Goal: Information Seeking & Learning: Learn about a topic

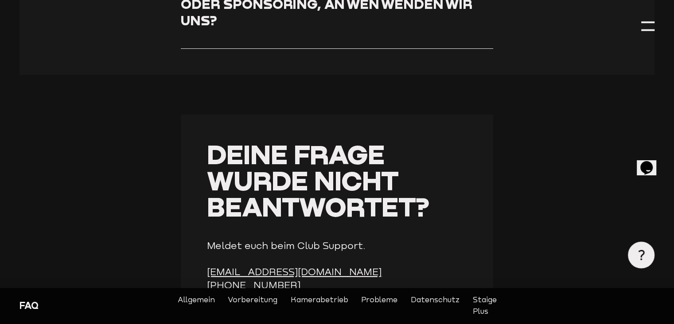
scroll to position [3415, 0]
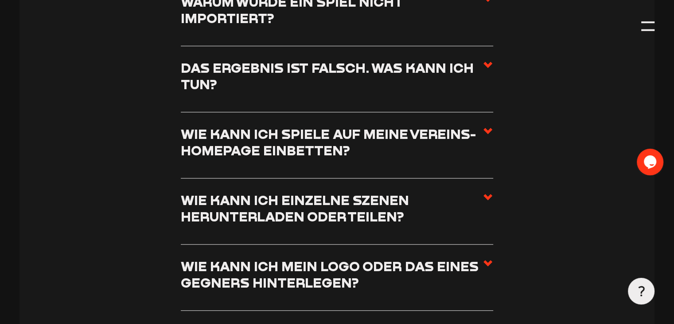
scroll to position [4080, 0]
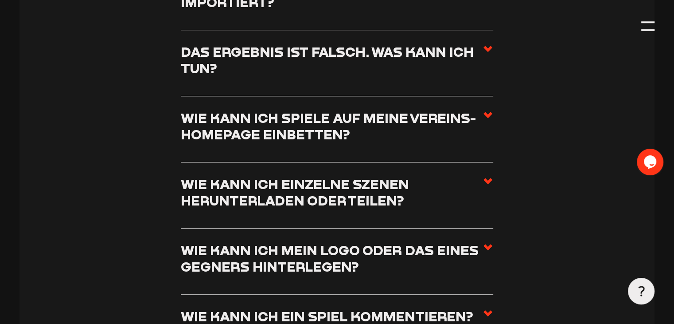
click at [486, 244] on use at bounding box center [488, 247] width 9 height 6
click at [0, 0] on input "Wie kann ich mein Logo oder das eines Gegners hinterlegen?" at bounding box center [0, 0] width 0 height 0
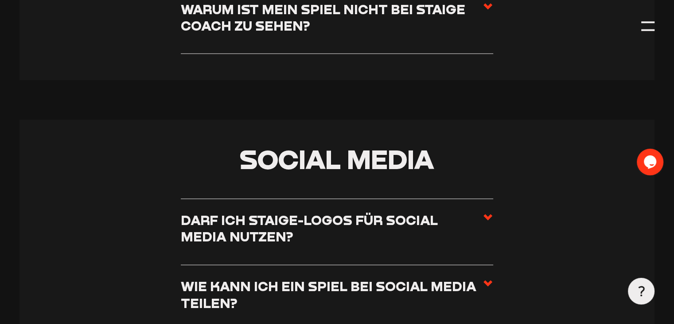
scroll to position [4789, 0]
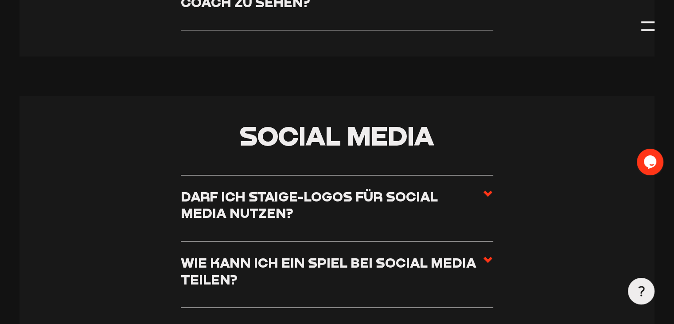
click at [488, 190] on use at bounding box center [488, 193] width 9 height 6
click at [0, 0] on input "Darf ich Staige-Logos für Social Media nutzen?" at bounding box center [0, 0] width 0 height 0
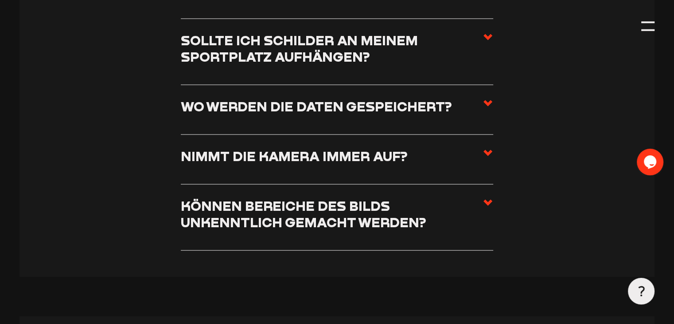
scroll to position [5224, 0]
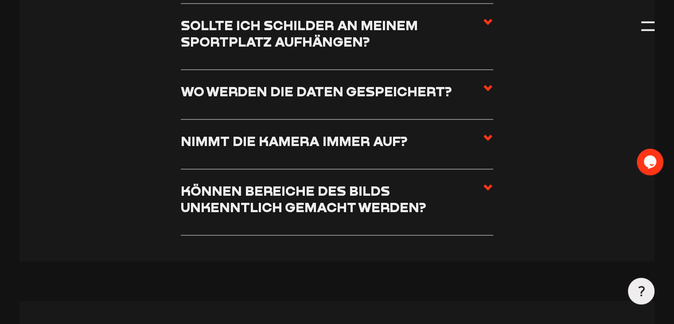
click at [490, 184] on use at bounding box center [488, 187] width 9 height 6
click at [0, 0] on input "Können Bereiche des Bilds unkenntlich gemacht werden?" at bounding box center [0, 0] width 0 height 0
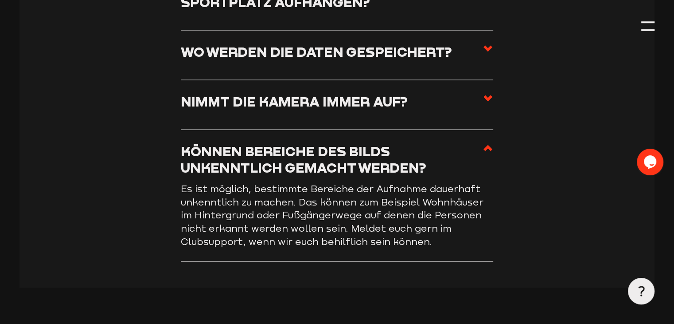
scroll to position [5185, 0]
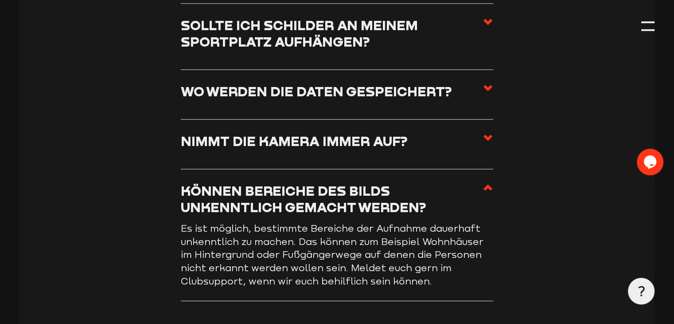
click at [489, 184] on use at bounding box center [488, 187] width 9 height 6
click at [0, 0] on input "Können Bereiche des Bilds unkenntlich gemacht werden?" at bounding box center [0, 0] width 0 height 0
click at [486, 184] on use at bounding box center [488, 187] width 9 height 6
click at [0, 0] on input "Können Bereiche des Bilds unkenntlich gemacht werden?" at bounding box center [0, 0] width 0 height 0
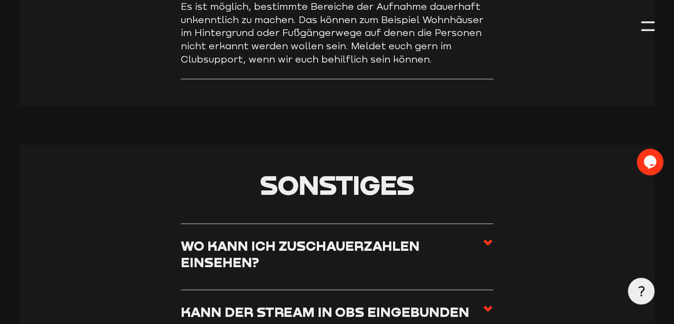
scroll to position [5451, 0]
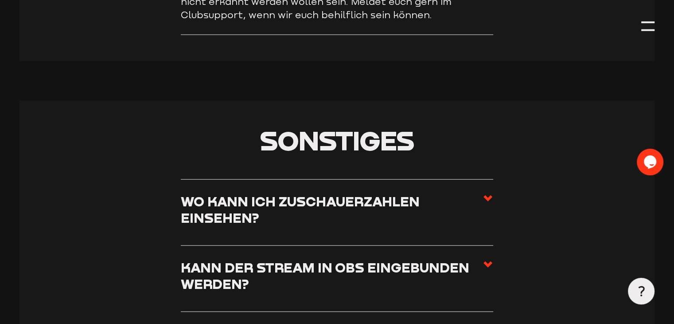
click at [487, 195] on use at bounding box center [488, 198] width 9 height 6
click at [0, 0] on input "Wo kann ich Zuschauerzahlen einsehen?" at bounding box center [0, 0] width 0 height 0
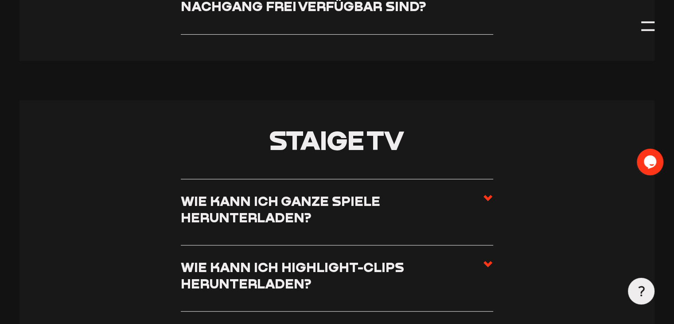
scroll to position [3588, 0]
